Goal: Navigation & Orientation: Find specific page/section

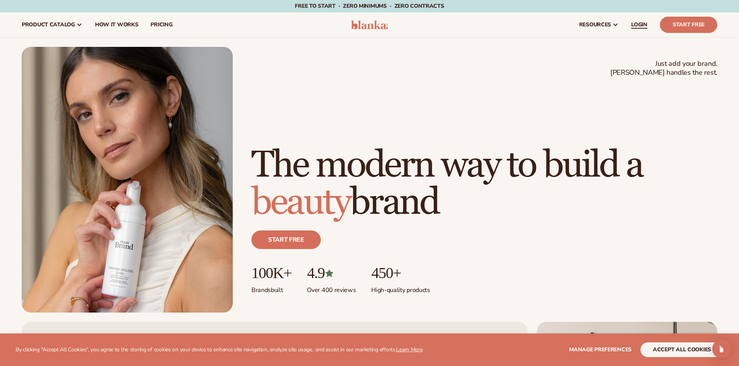
click at [633, 22] on span "LOGIN" at bounding box center [639, 25] width 16 height 6
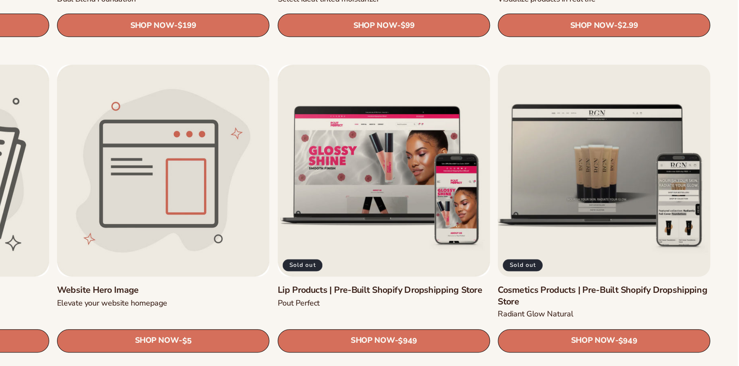
scroll to position [915, 0]
